Goal: Use online tool/utility

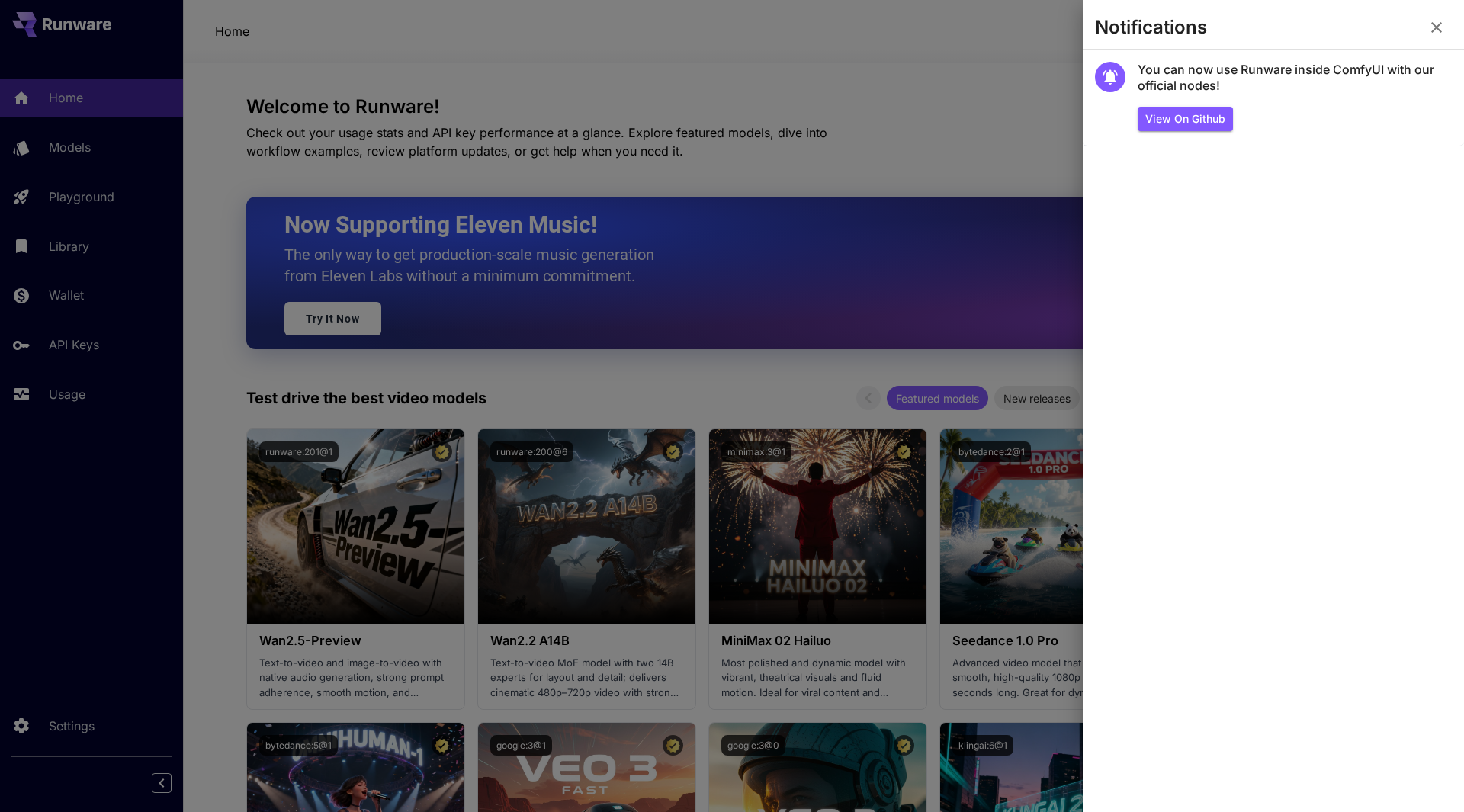
click at [893, 128] on div at bounding box center [732, 406] width 1464 height 812
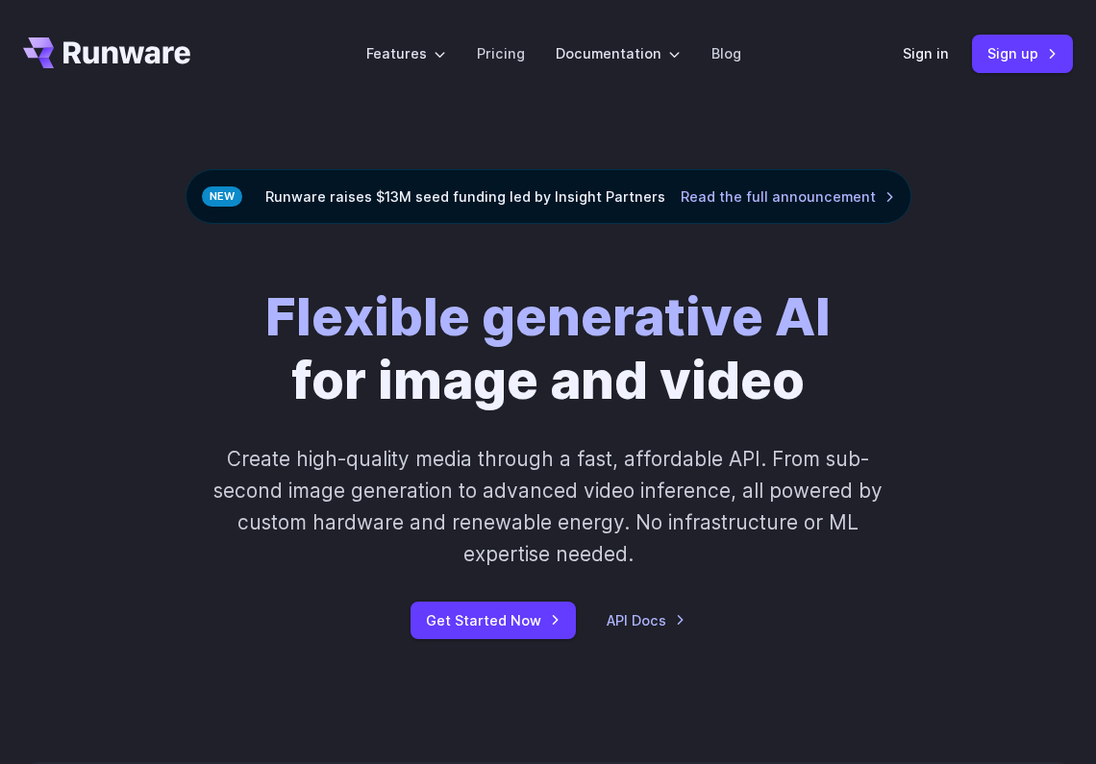
click at [926, 41] on div "Sign in Sign up" at bounding box center [988, 53] width 170 height 37
click at [937, 51] on link "Sign in" at bounding box center [926, 53] width 46 height 22
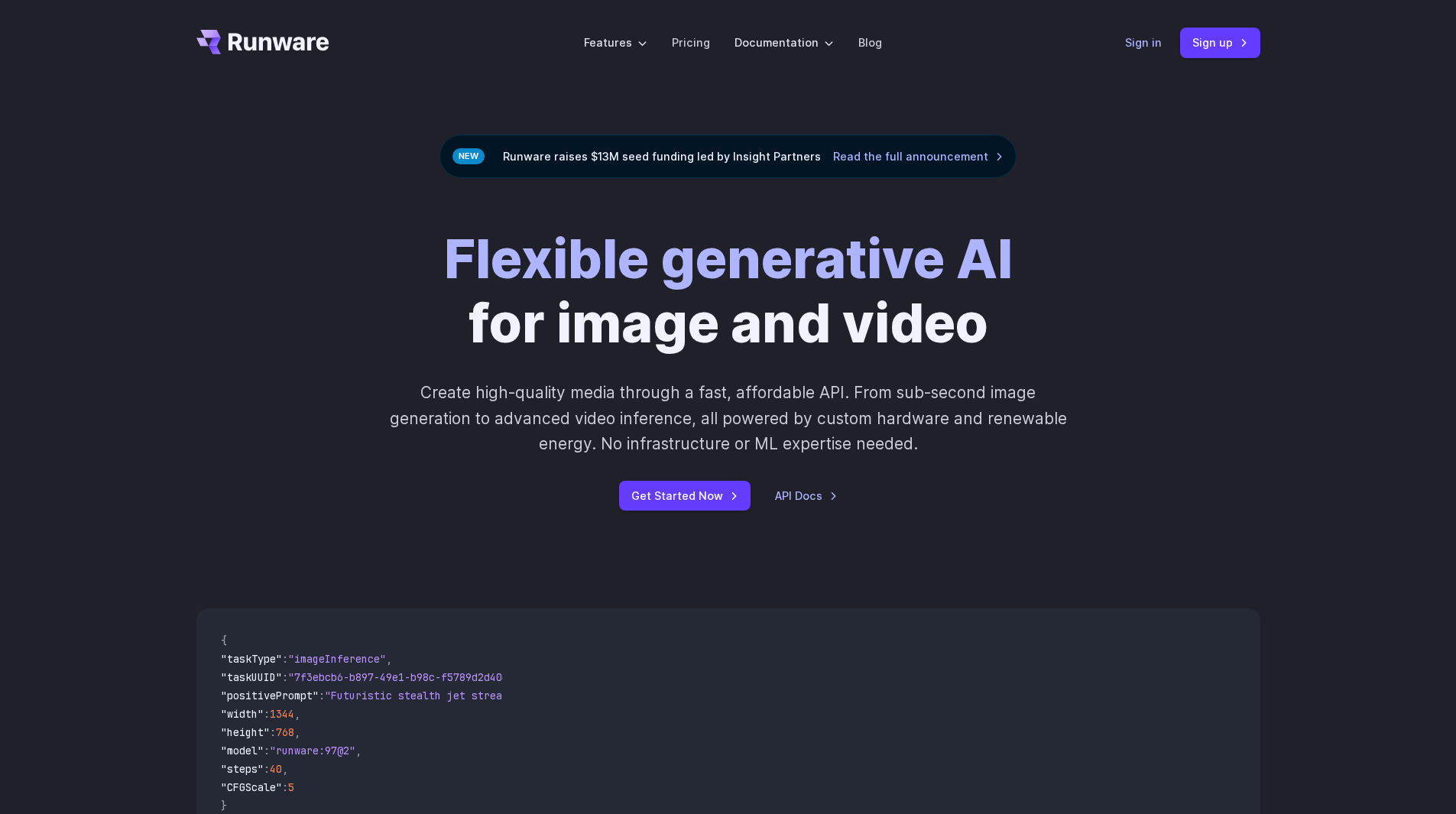
click at [1143, 46] on link "Sign in" at bounding box center [1143, 42] width 37 height 17
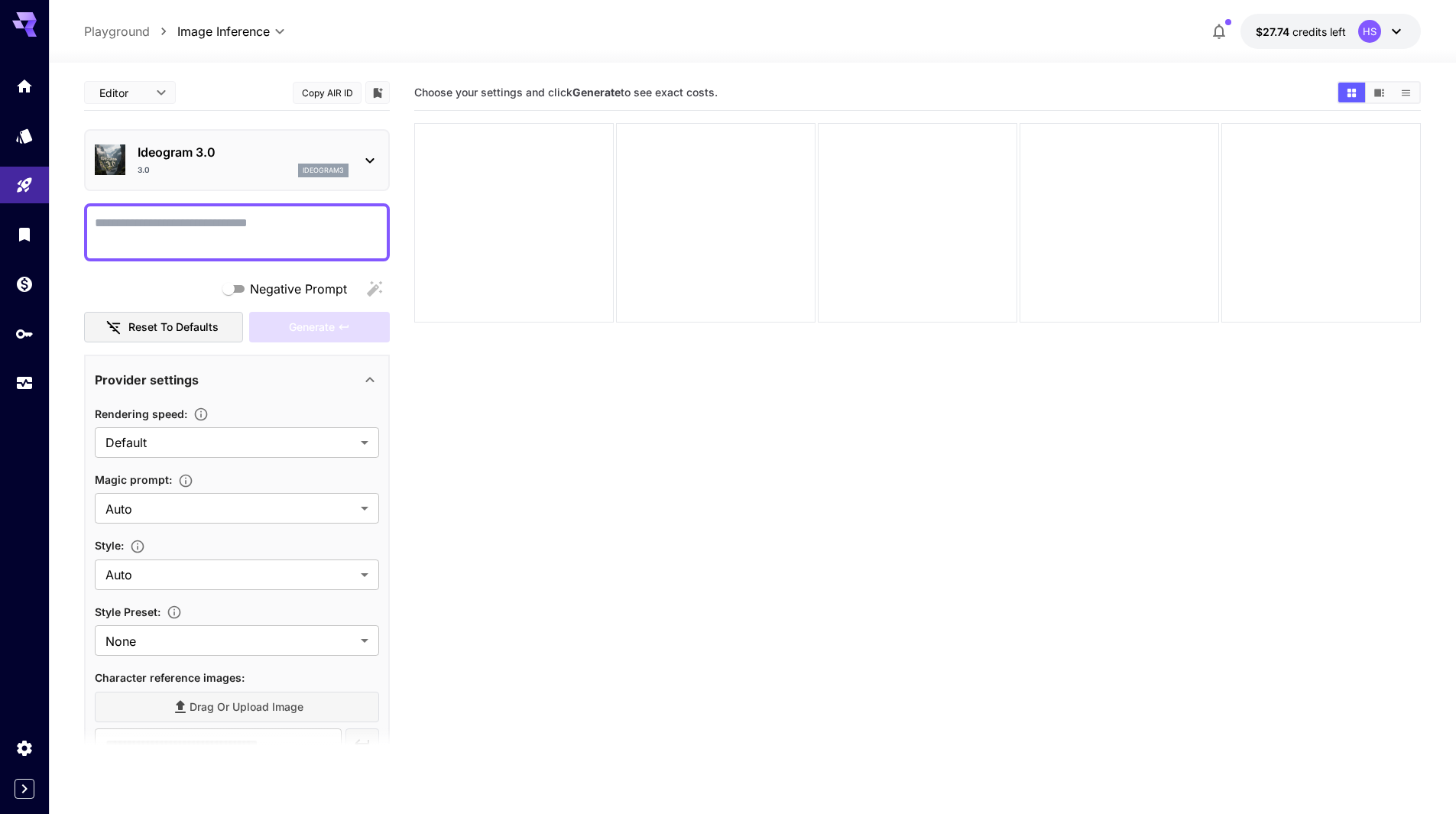
click at [223, 217] on textarea "Negative Prompt" at bounding box center [237, 232] width 285 height 37
